Goal: Task Accomplishment & Management: Manage account settings

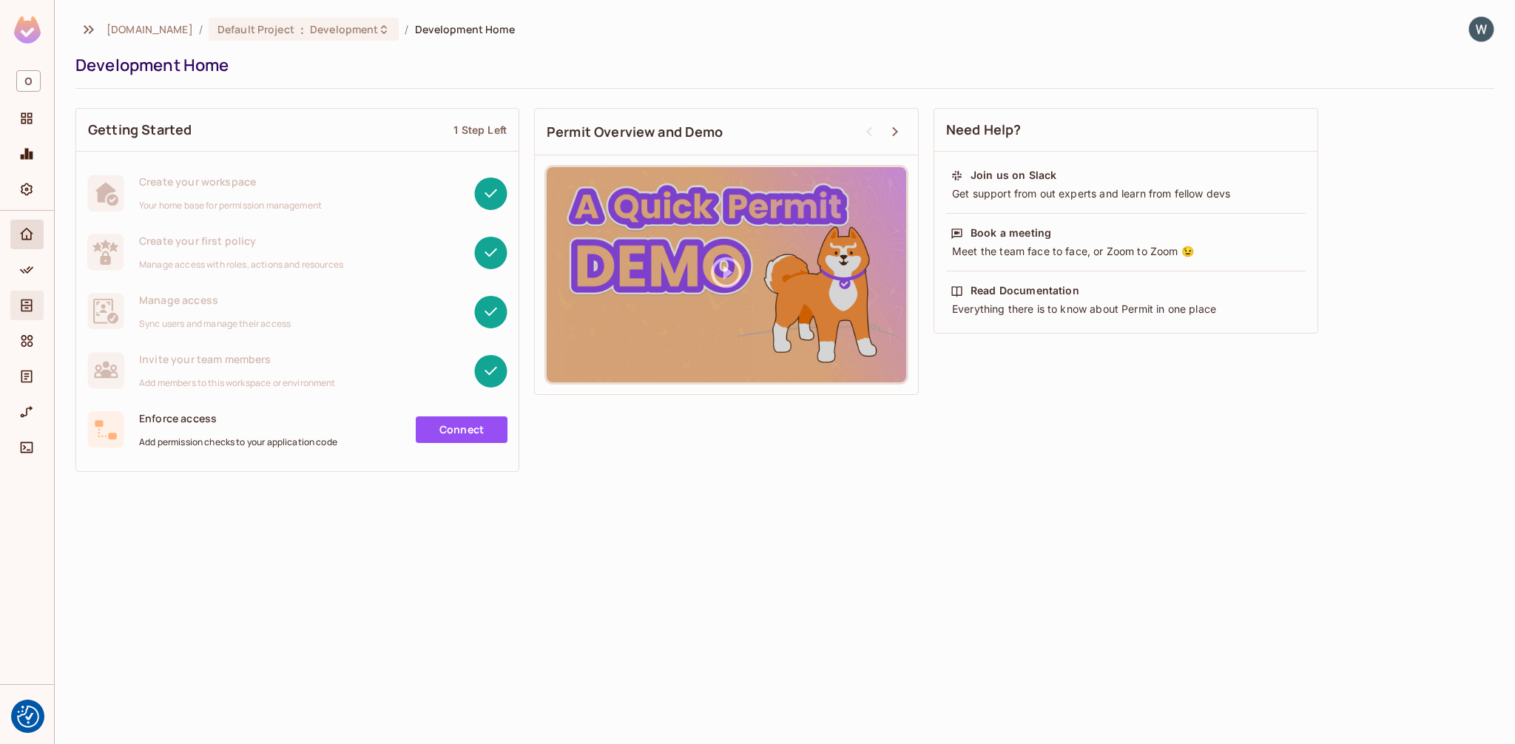
click at [28, 307] on icon "Directory" at bounding box center [26, 305] width 15 height 15
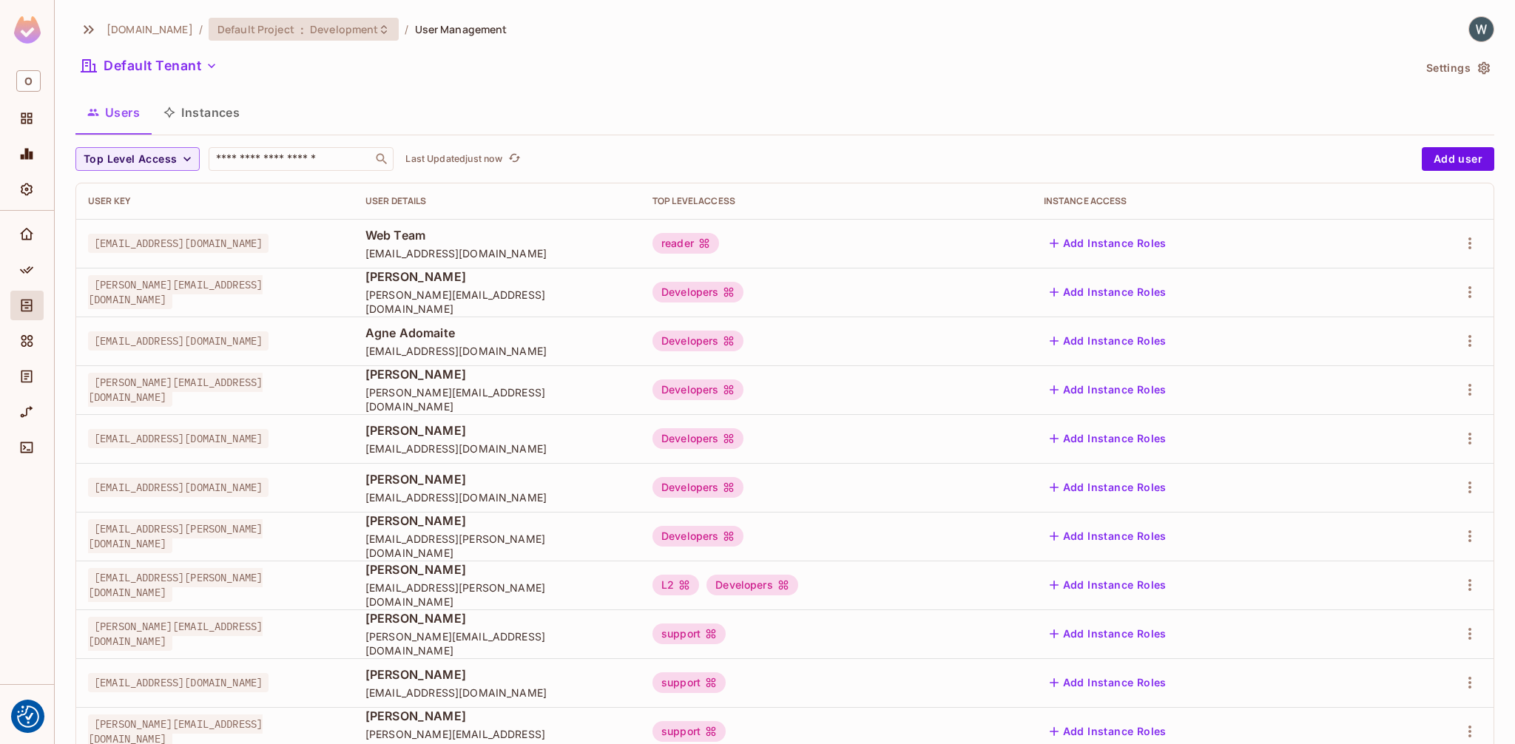
click at [310, 29] on span "Development" at bounding box center [344, 29] width 68 height 14
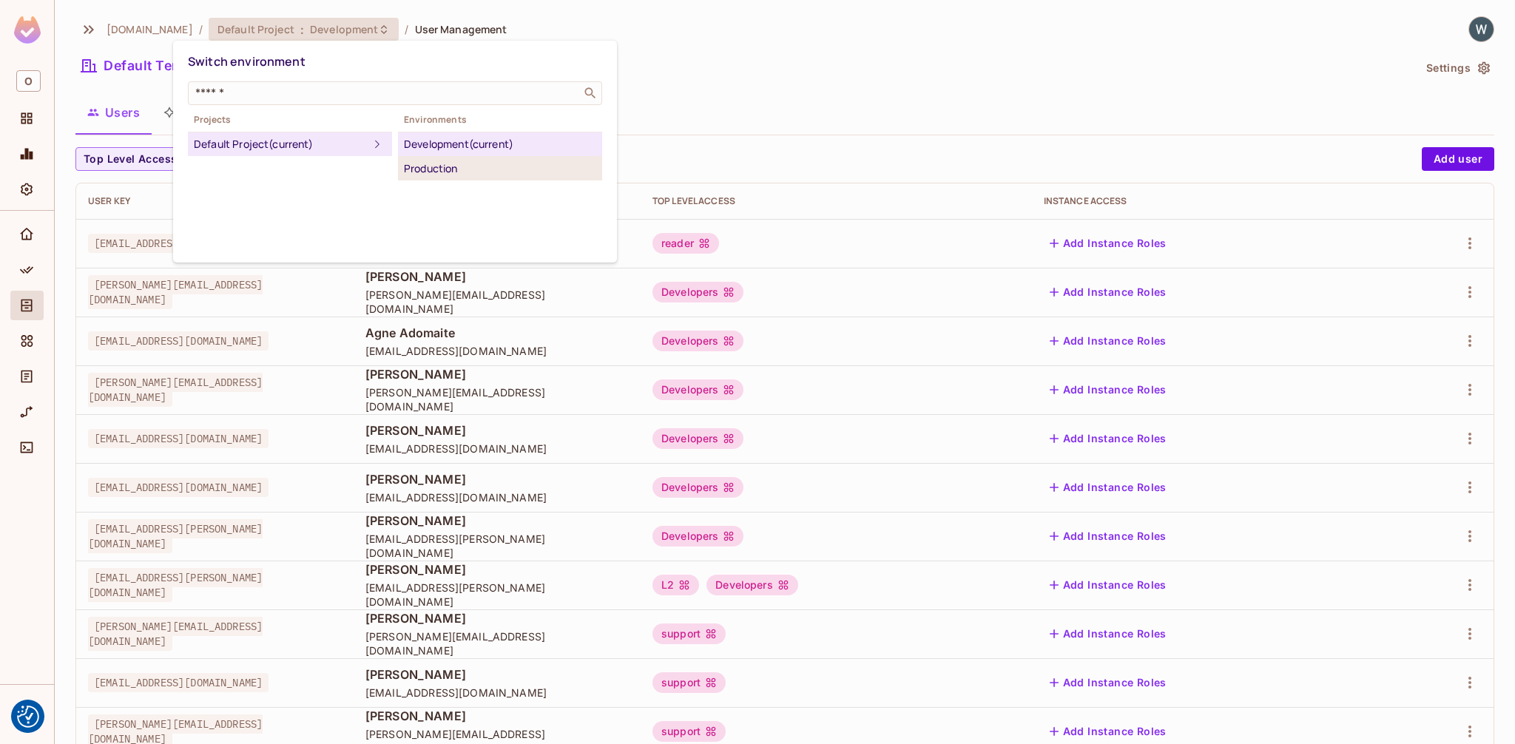
click at [458, 169] on div "Production" at bounding box center [500, 169] width 192 height 18
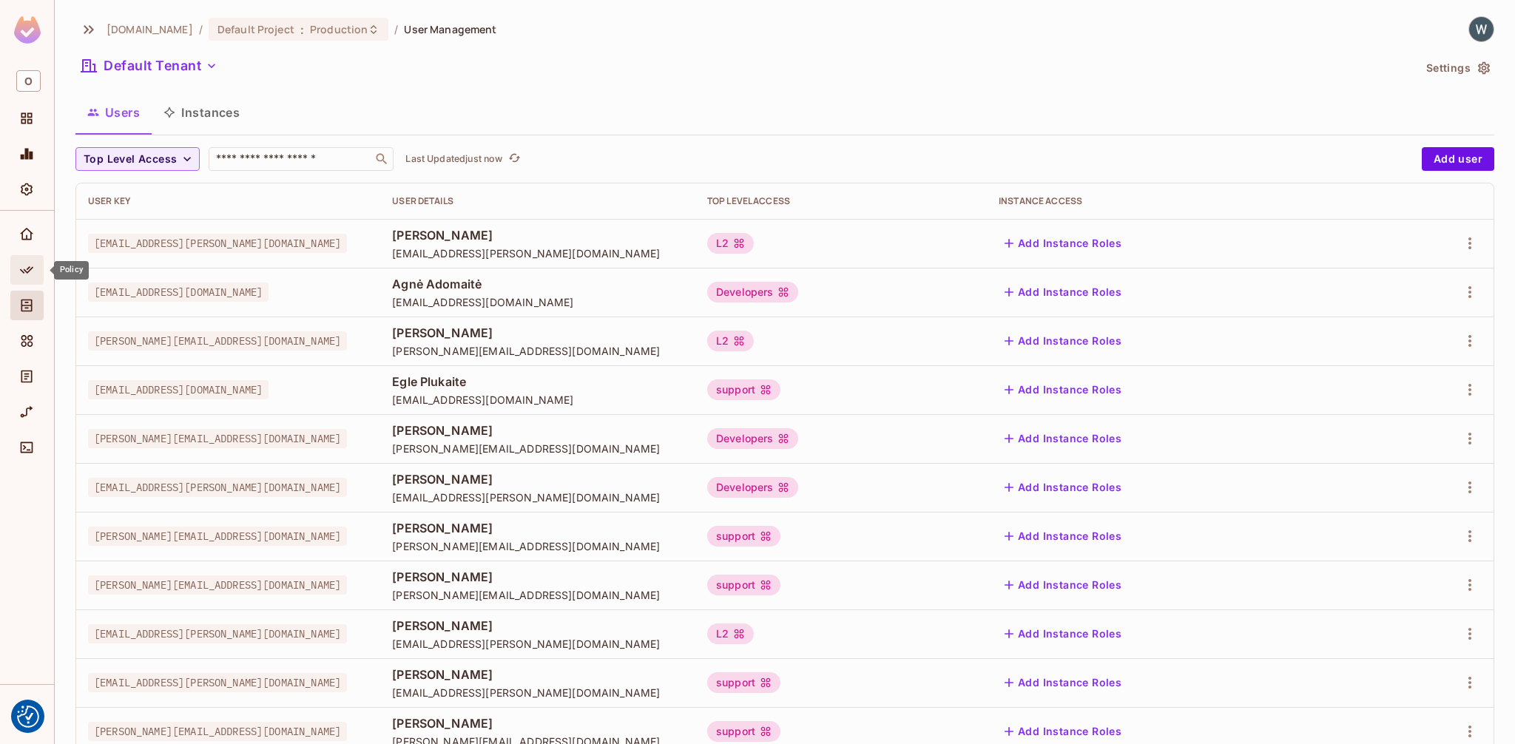
click at [30, 274] on icon "Policy" at bounding box center [26, 270] width 15 height 15
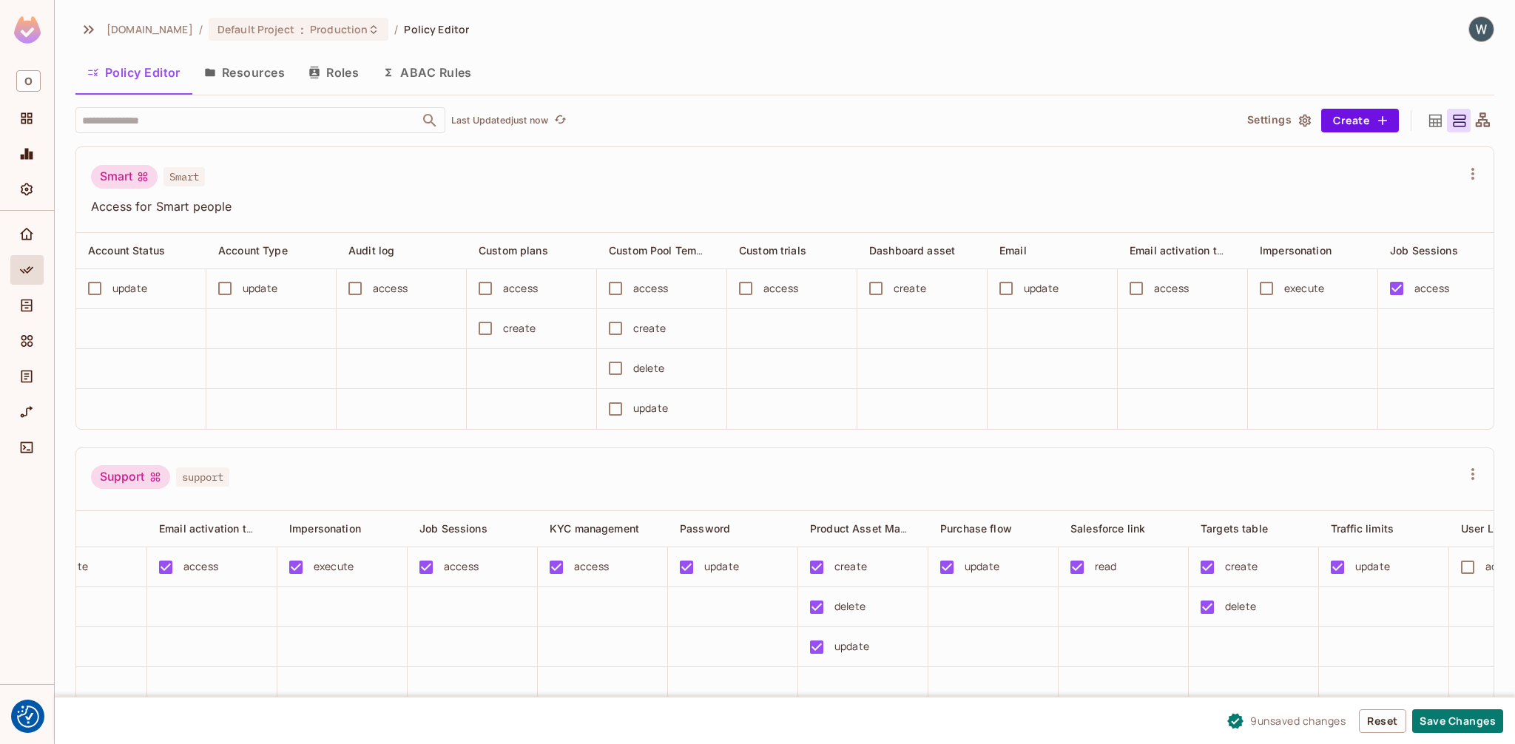
scroll to position [1, 0]
click at [1457, 730] on button "Save Changes" at bounding box center [1457, 722] width 91 height 24
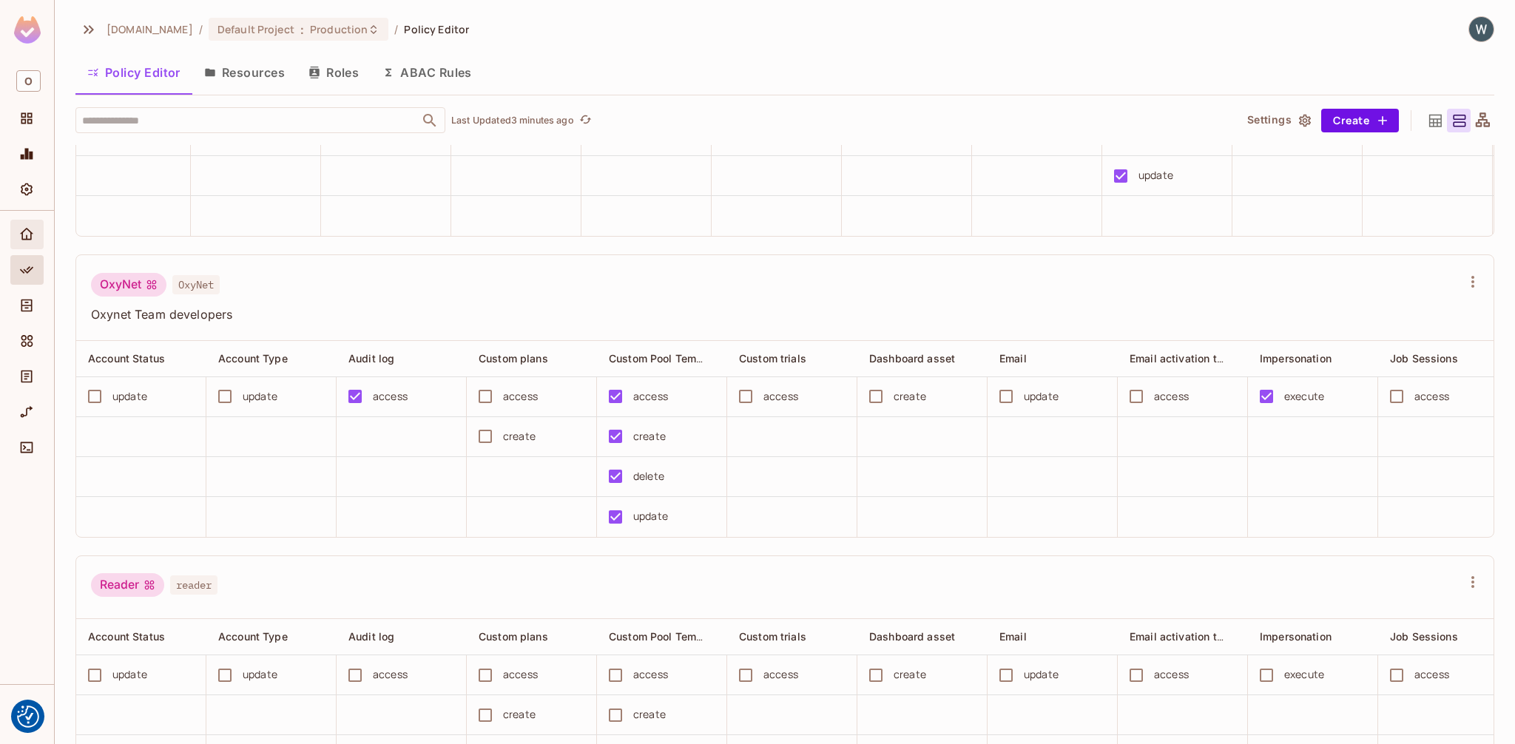
scroll to position [1975, 0]
